Goal: Task Accomplishment & Management: Use online tool/utility

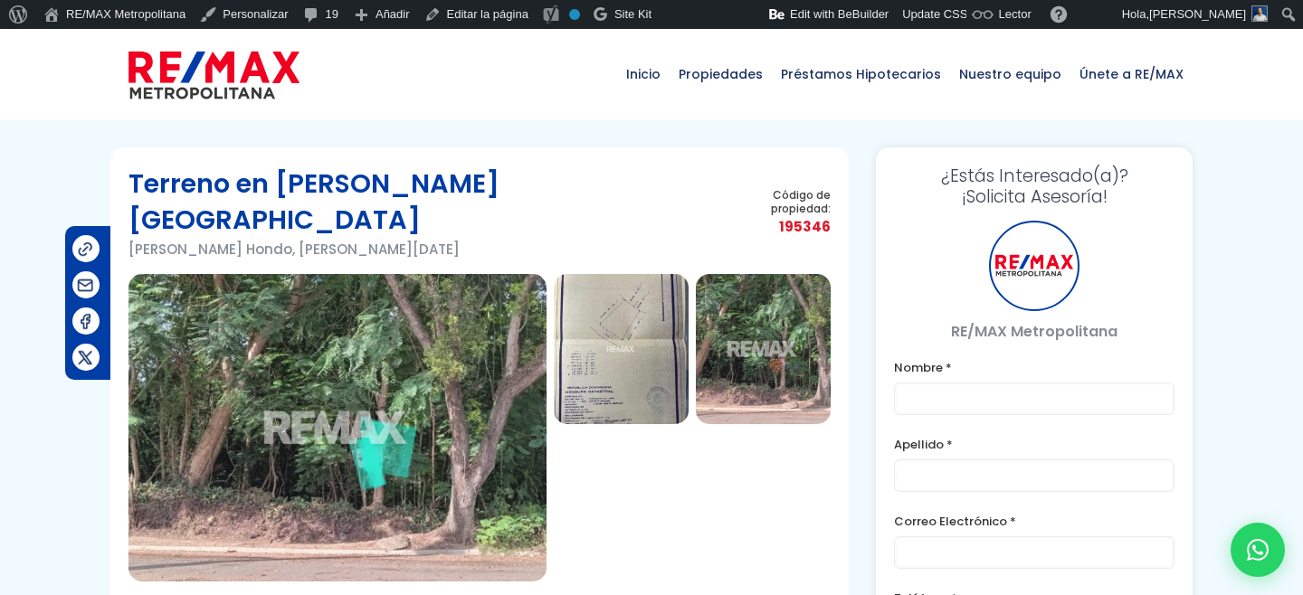
type input "[PERSON_NAME] prueba"
type input "[PERSON_NAME]"
type input "[PERSON_NAME][EMAIL_ADDRESS][DOMAIN_NAME]"
type input "[PHONE_NUMBER]"
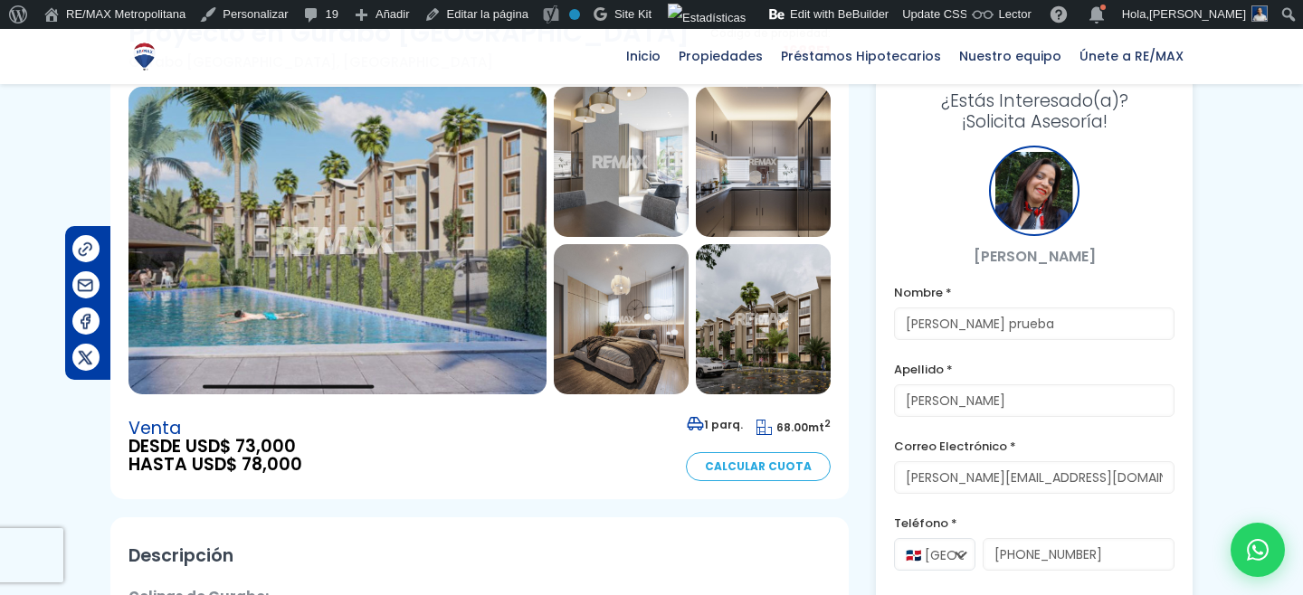
scroll to position [287, 0]
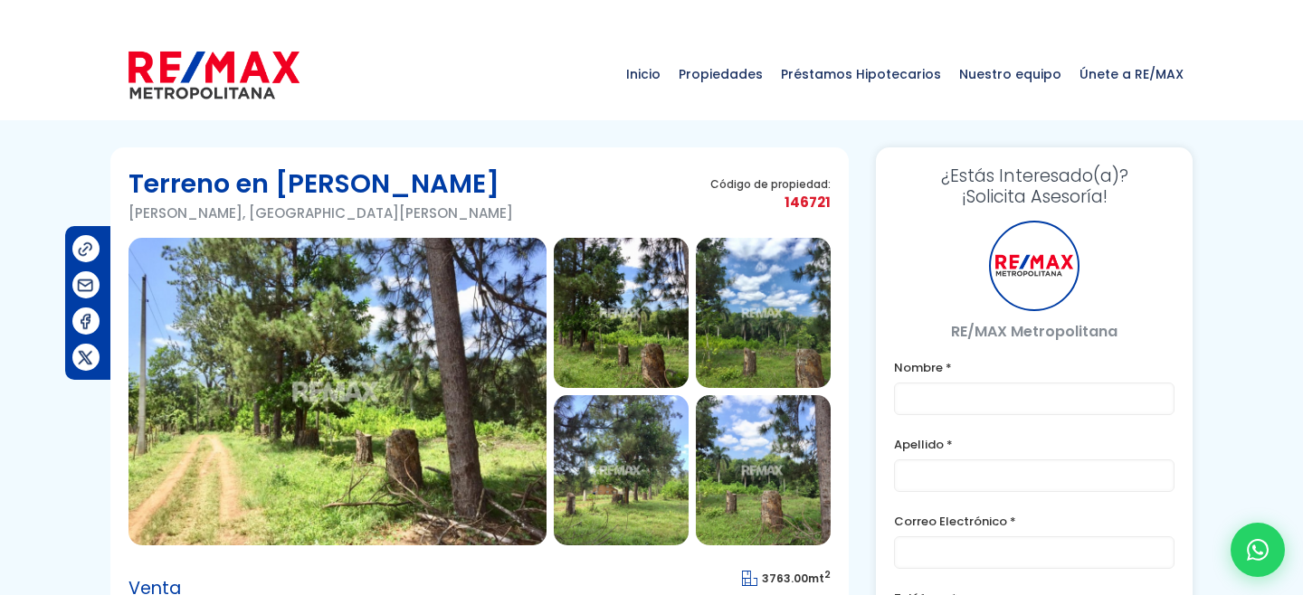
type input "[PERSON_NAME] prueba"
type input "[PERSON_NAME]"
type input "[PERSON_NAME][EMAIL_ADDRESS][DOMAIN_NAME]"
type input "829-619-1904"
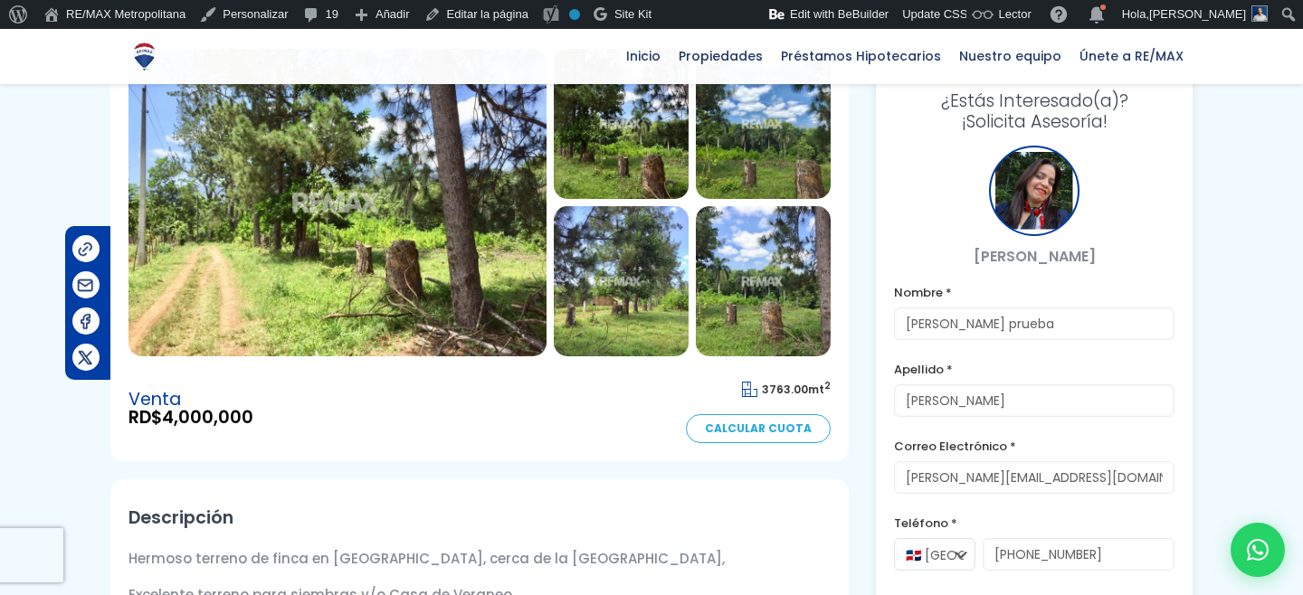
scroll to position [163, 0]
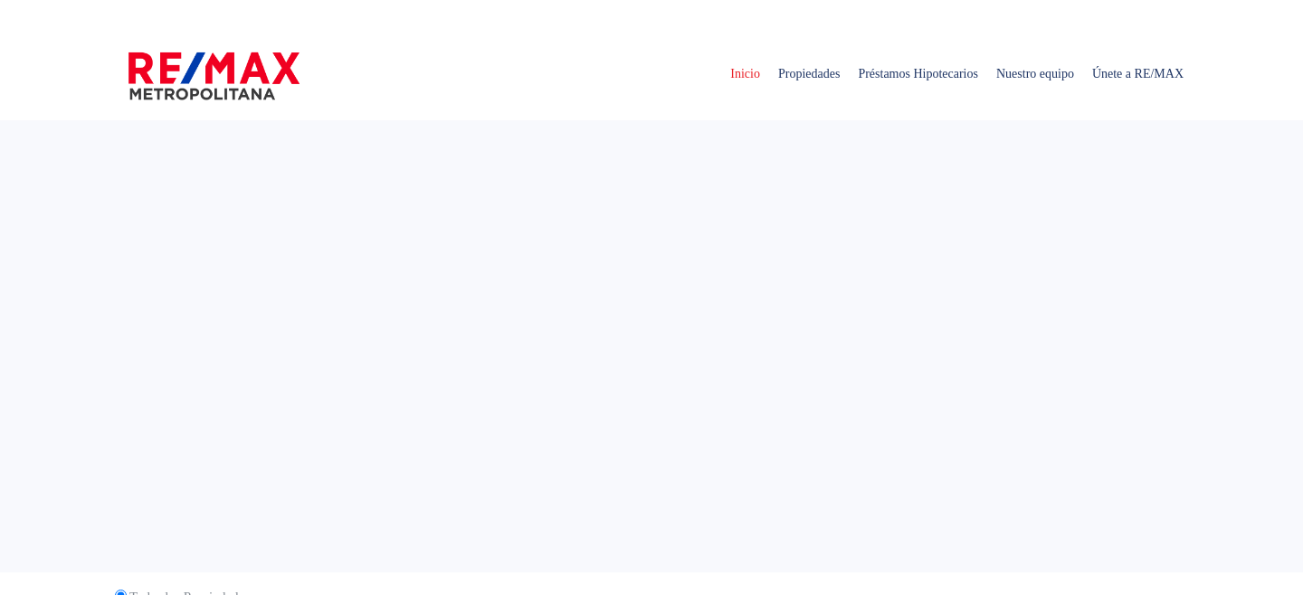
select select
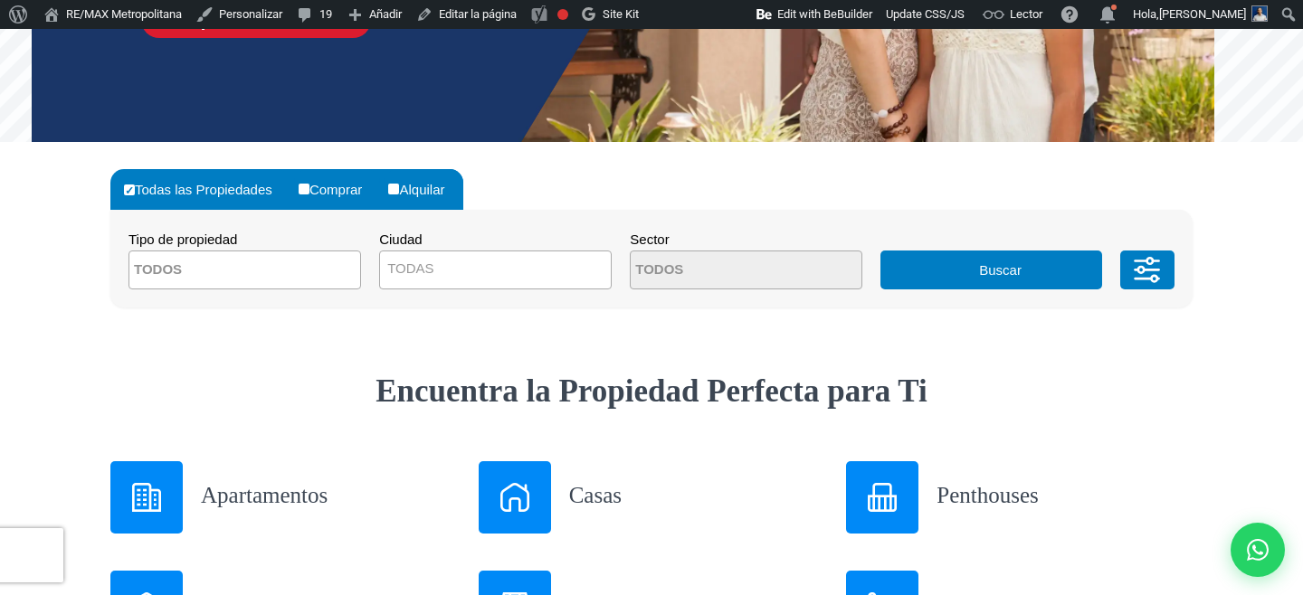
scroll to position [465, 0]
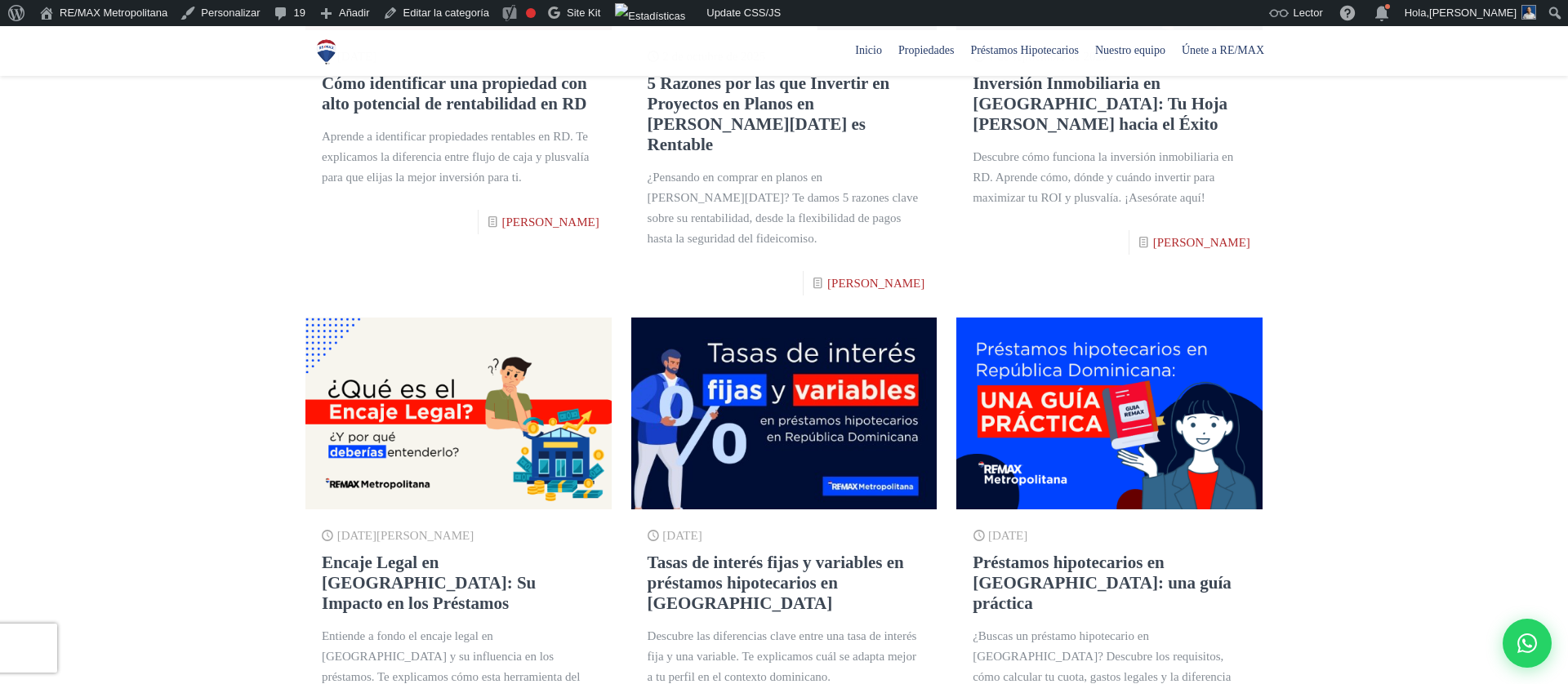
scroll to position [91, 0]
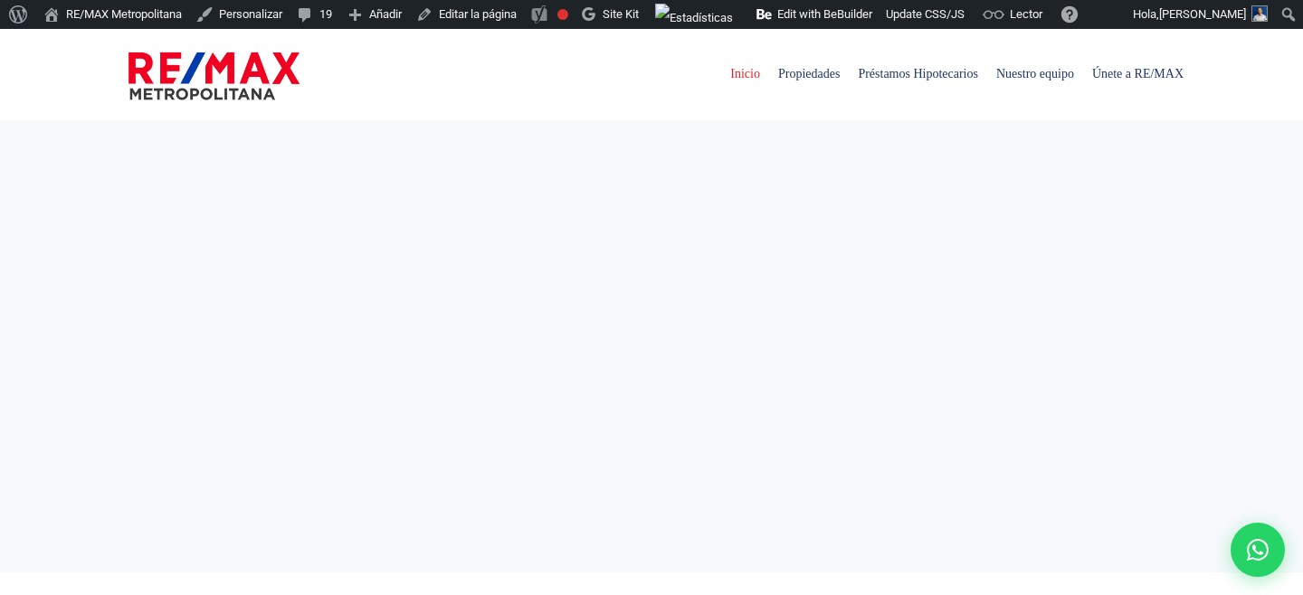
select select
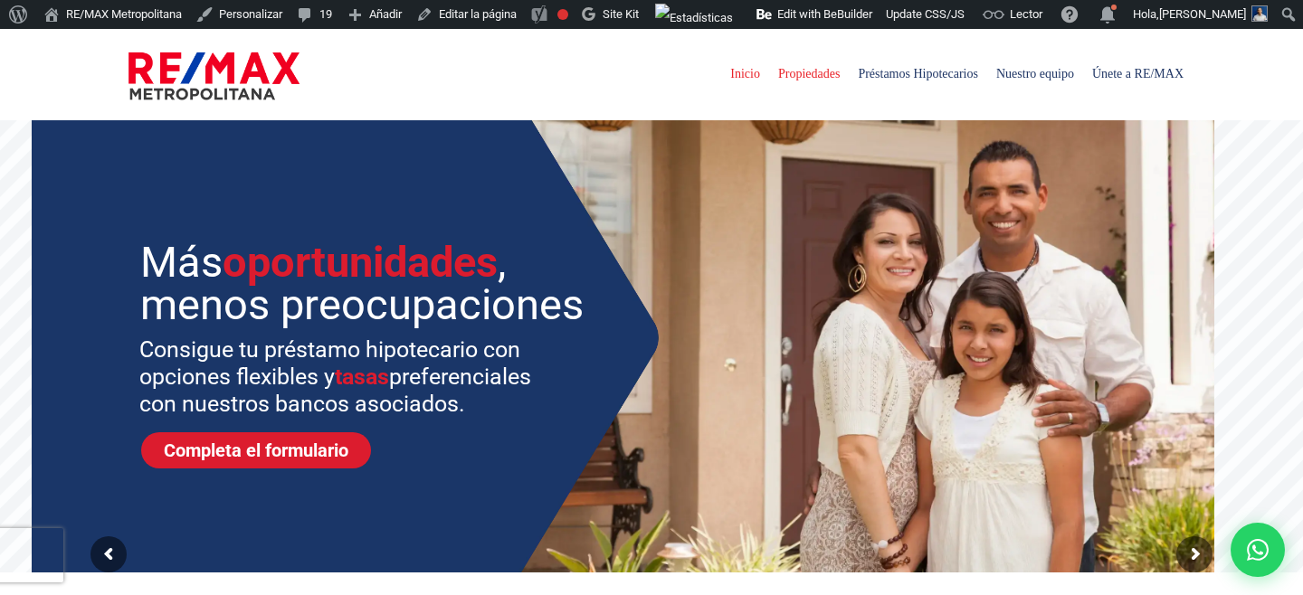
click at [810, 68] on span "Propiedades" at bounding box center [809, 74] width 80 height 54
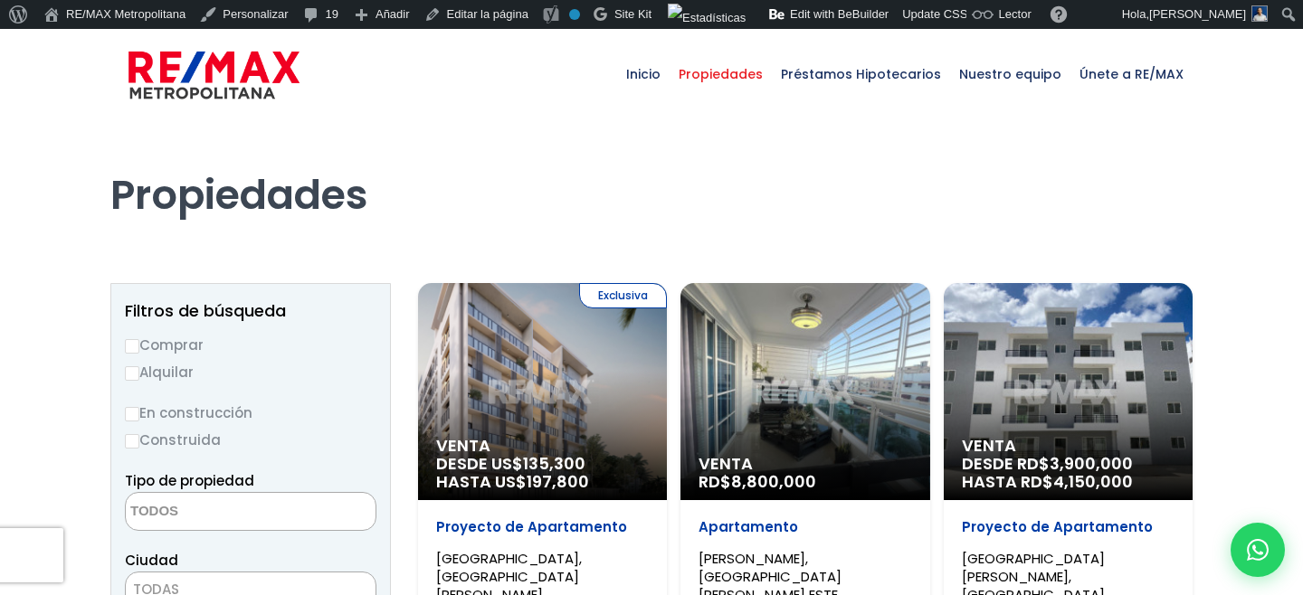
select select
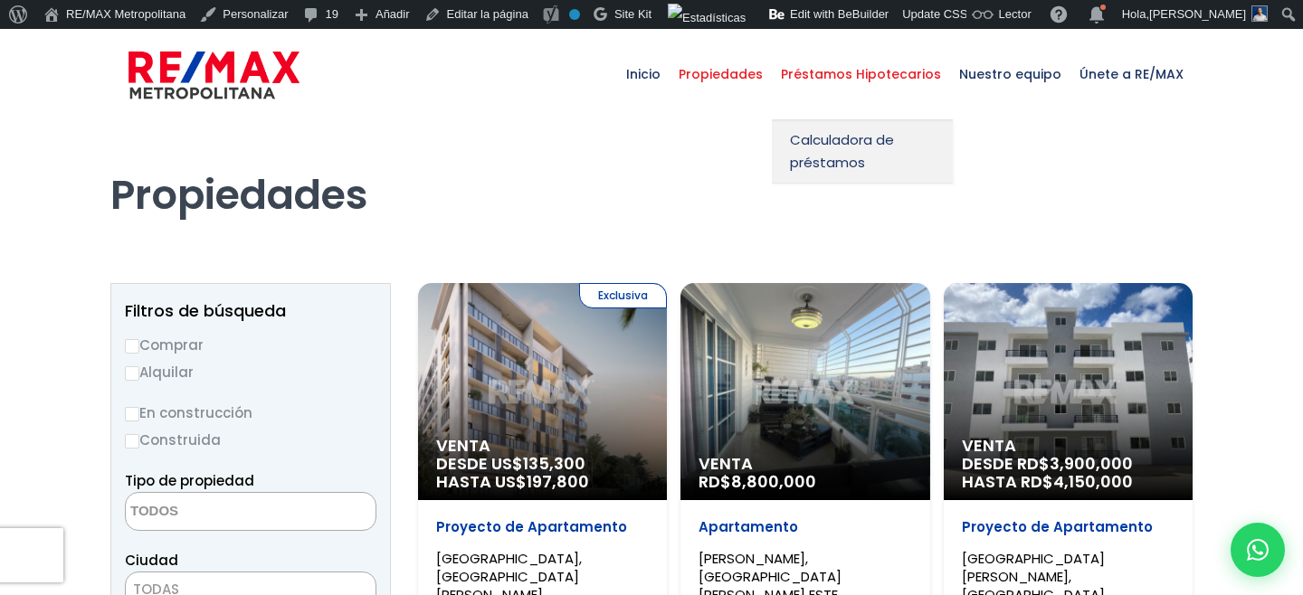
click at [858, 79] on span "Préstamos Hipotecarios" at bounding box center [861, 74] width 178 height 54
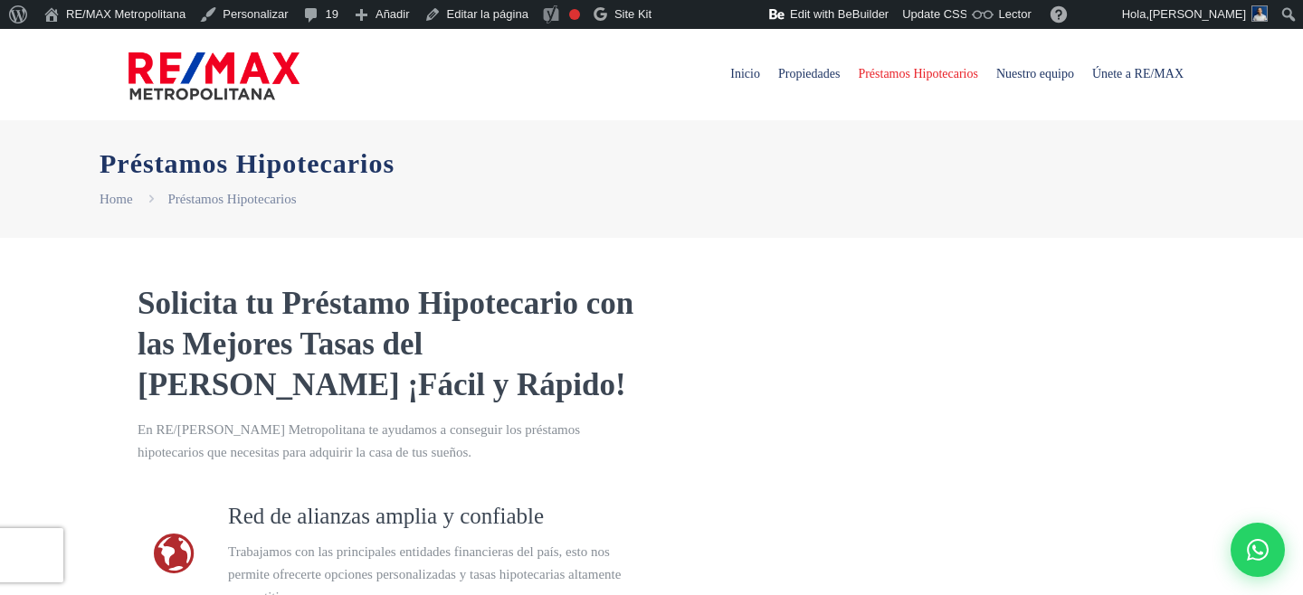
select select "DO"
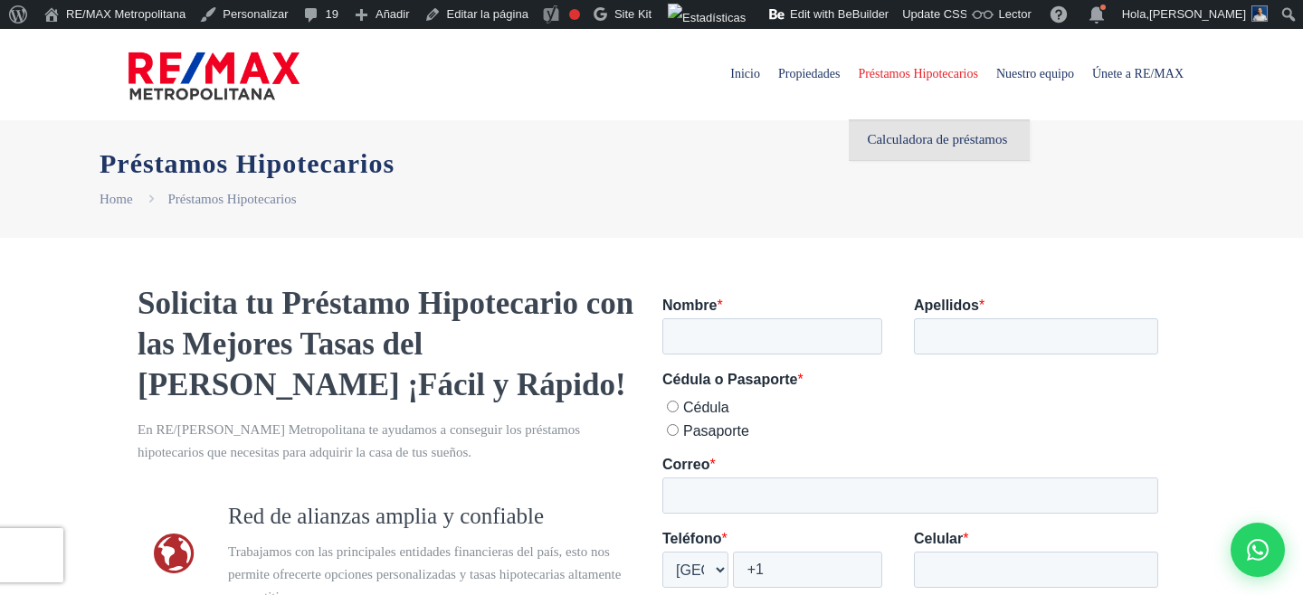
click at [897, 138] on span "Calculadora de préstamos" at bounding box center [937, 139] width 140 height 23
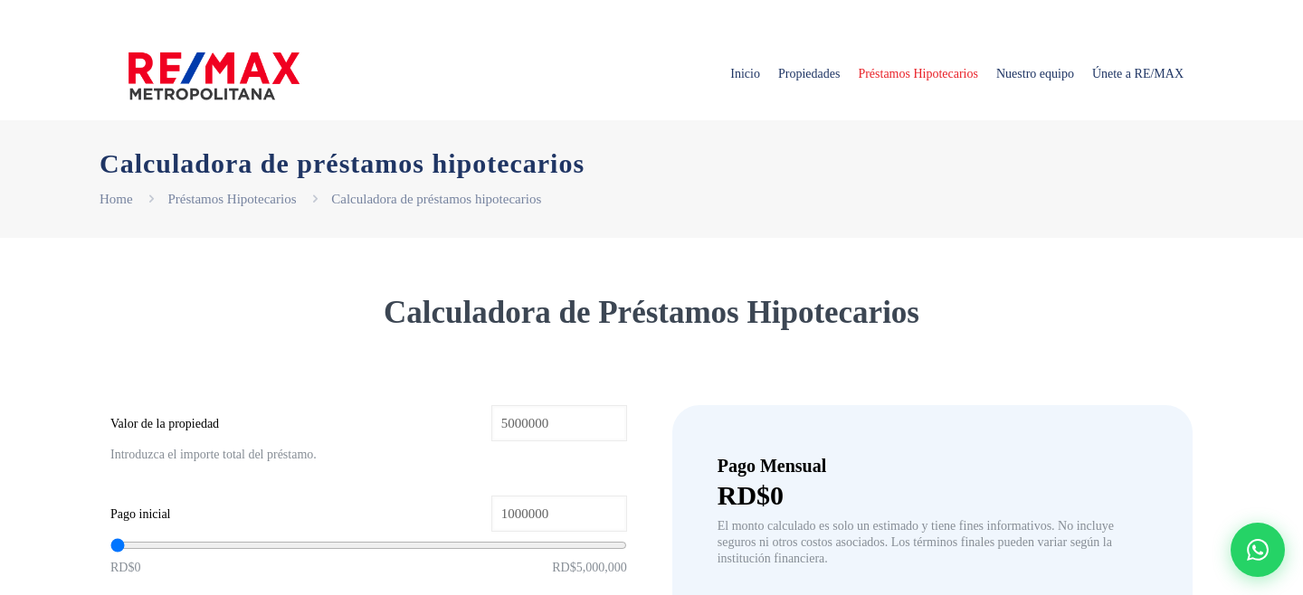
type input "5,000,000"
type input "1,000,000"
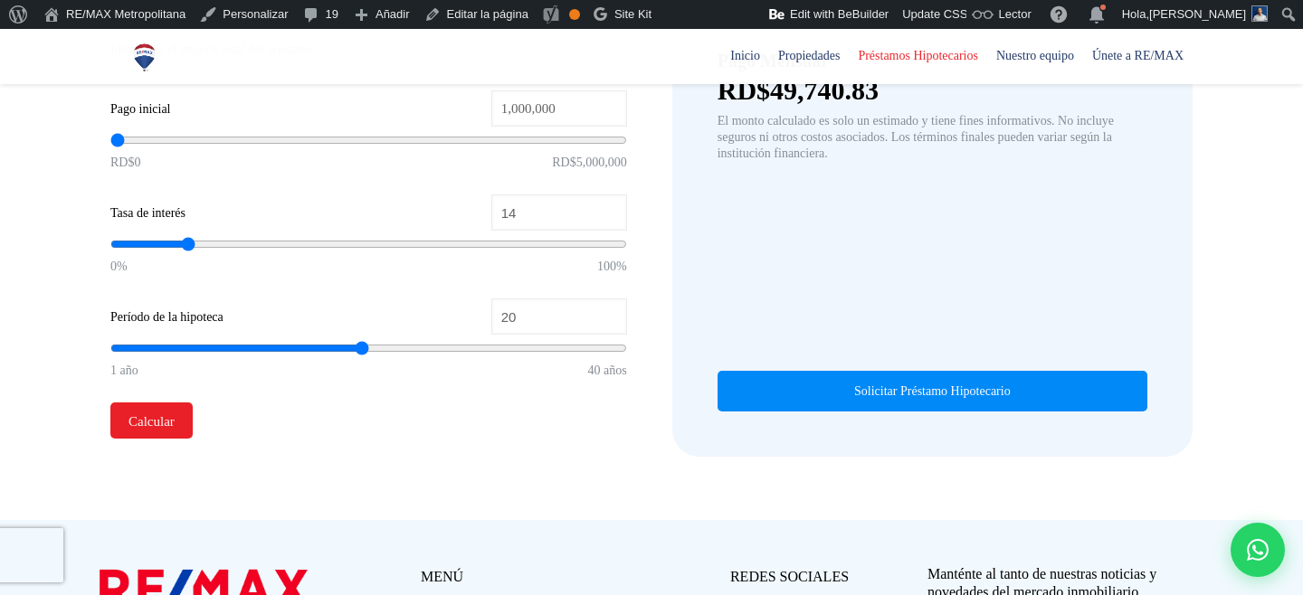
scroll to position [197, 0]
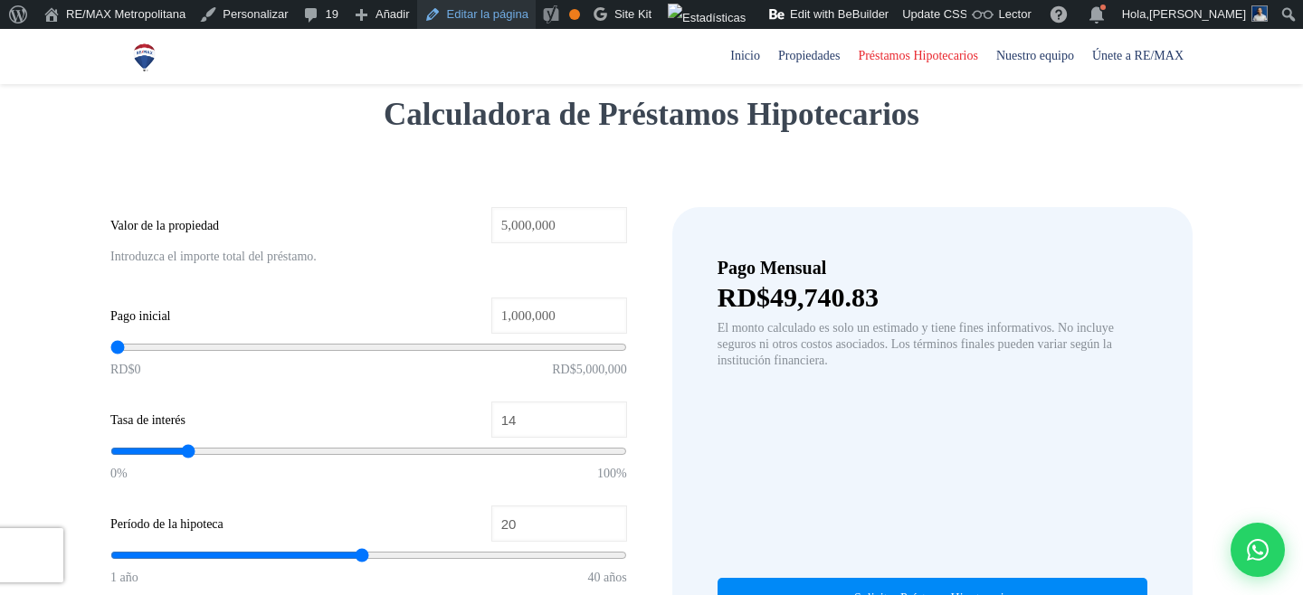
click at [482, 18] on link "Editar la página" at bounding box center [476, 14] width 119 height 29
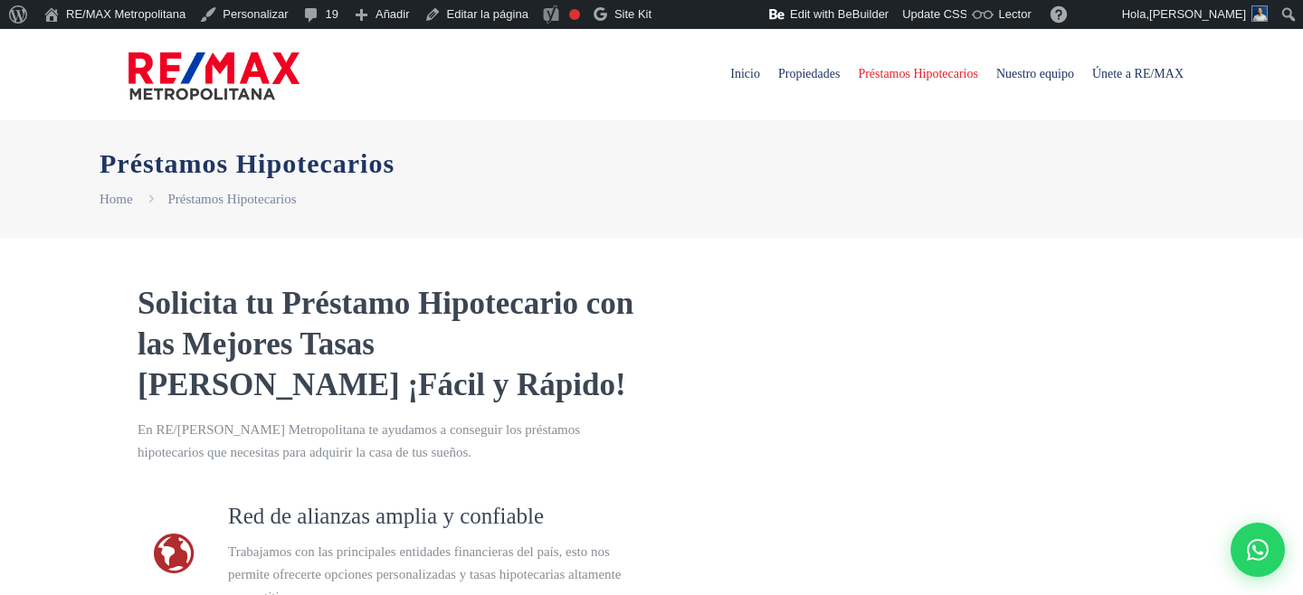
select select "DO"
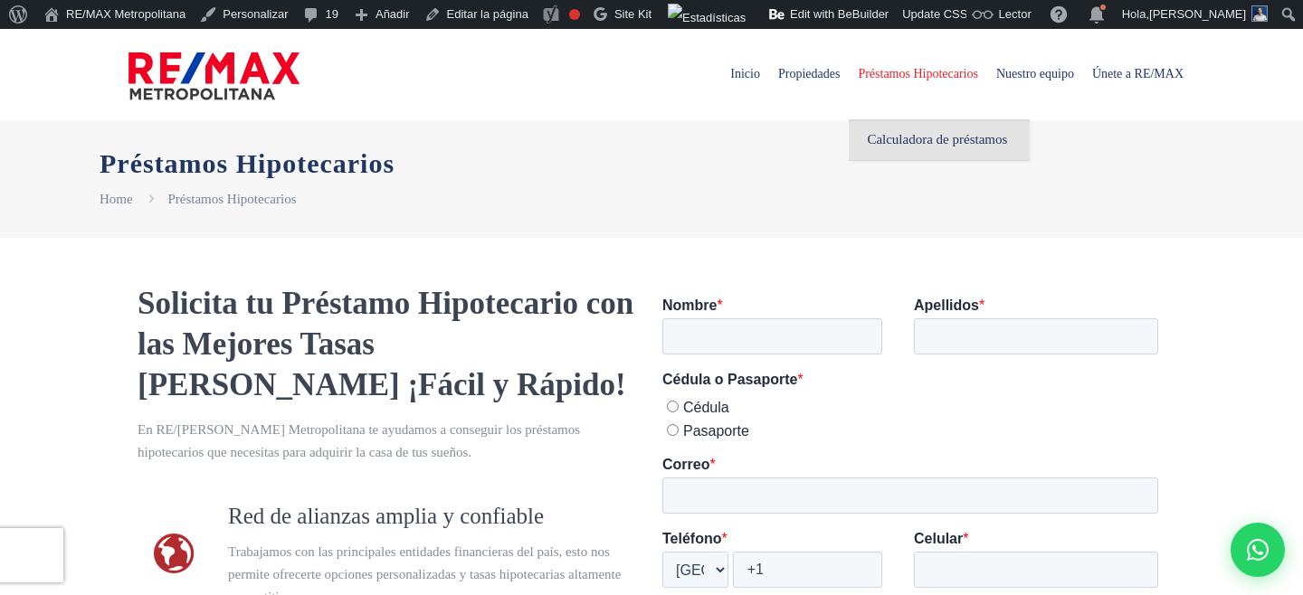
click at [881, 136] on span "Calculadora de préstamos" at bounding box center [937, 139] width 140 height 23
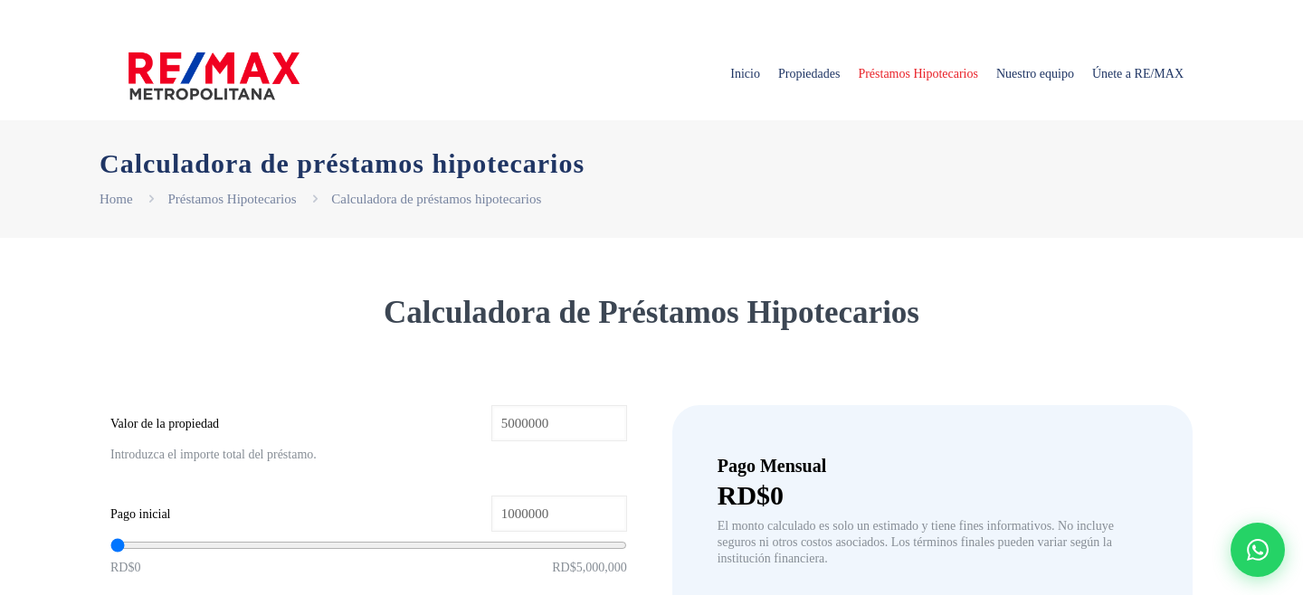
type input "5,000,000"
type input "1,000,000"
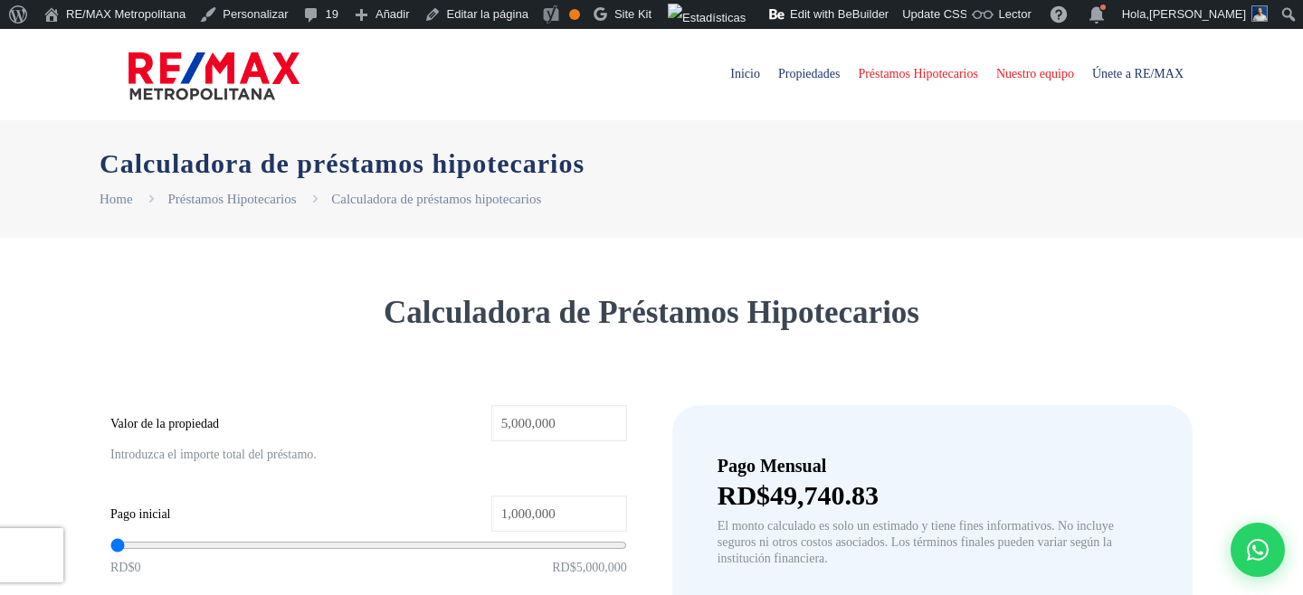
click at [1052, 70] on span "Nuestro equipo" at bounding box center [1035, 74] width 96 height 54
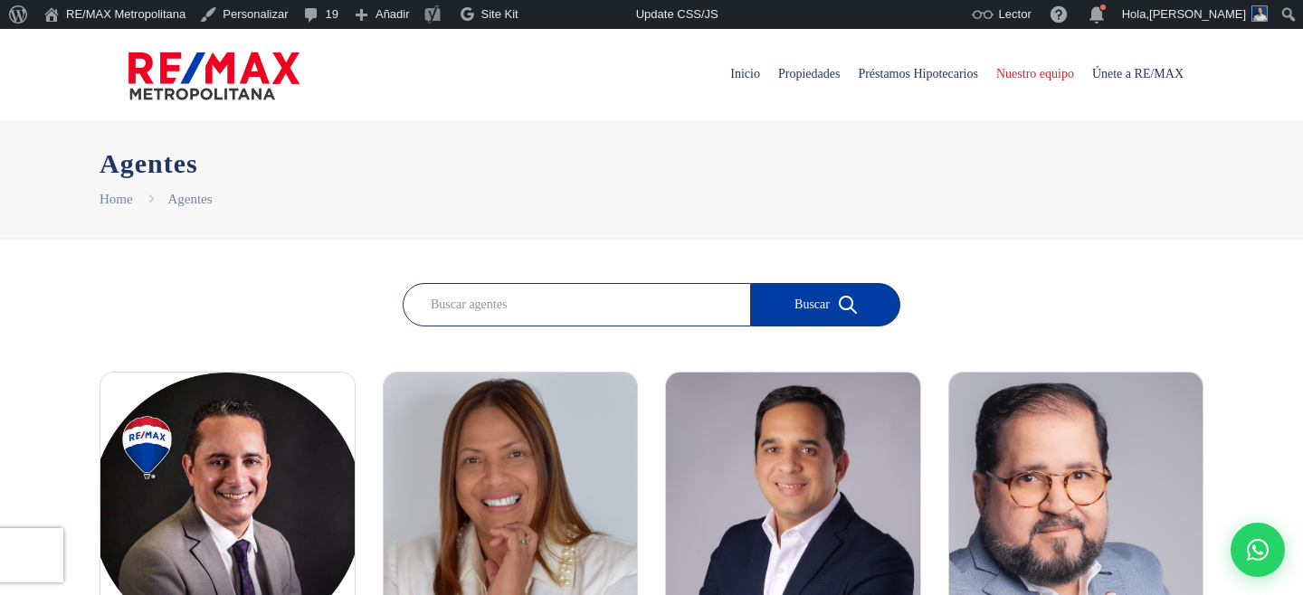
scroll to position [5, 0]
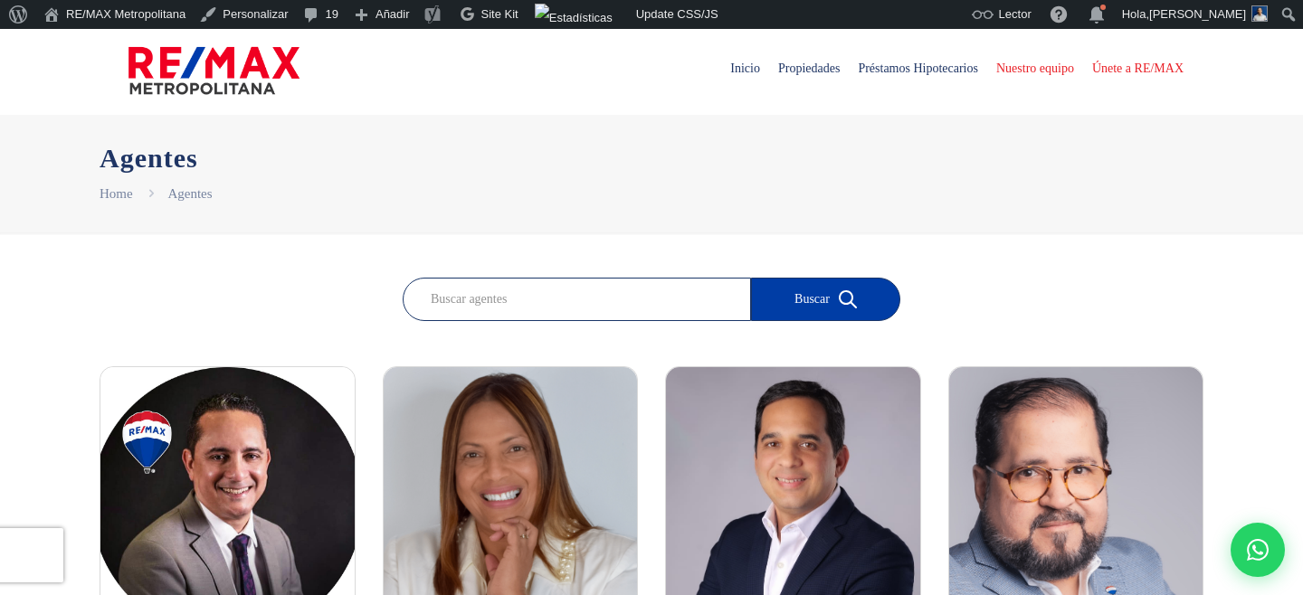
click at [1133, 65] on span "Únete a RE/MAX" at bounding box center [1137, 69] width 109 height 54
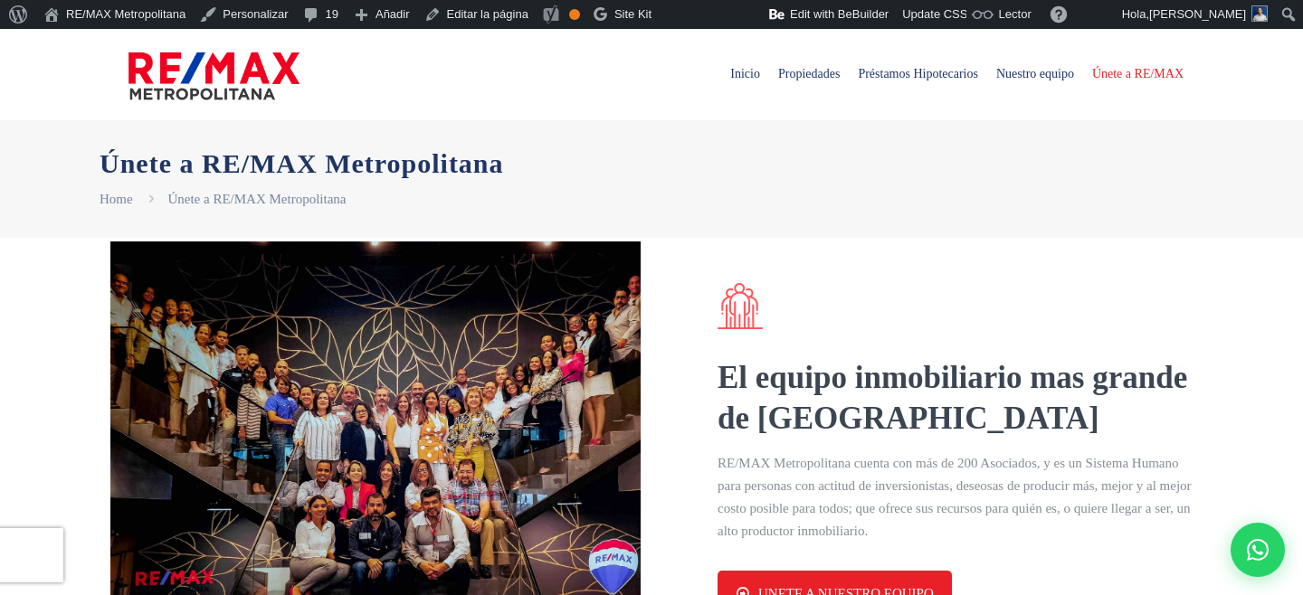
select select "DO"
